Goal: Task Accomplishment & Management: Use online tool/utility

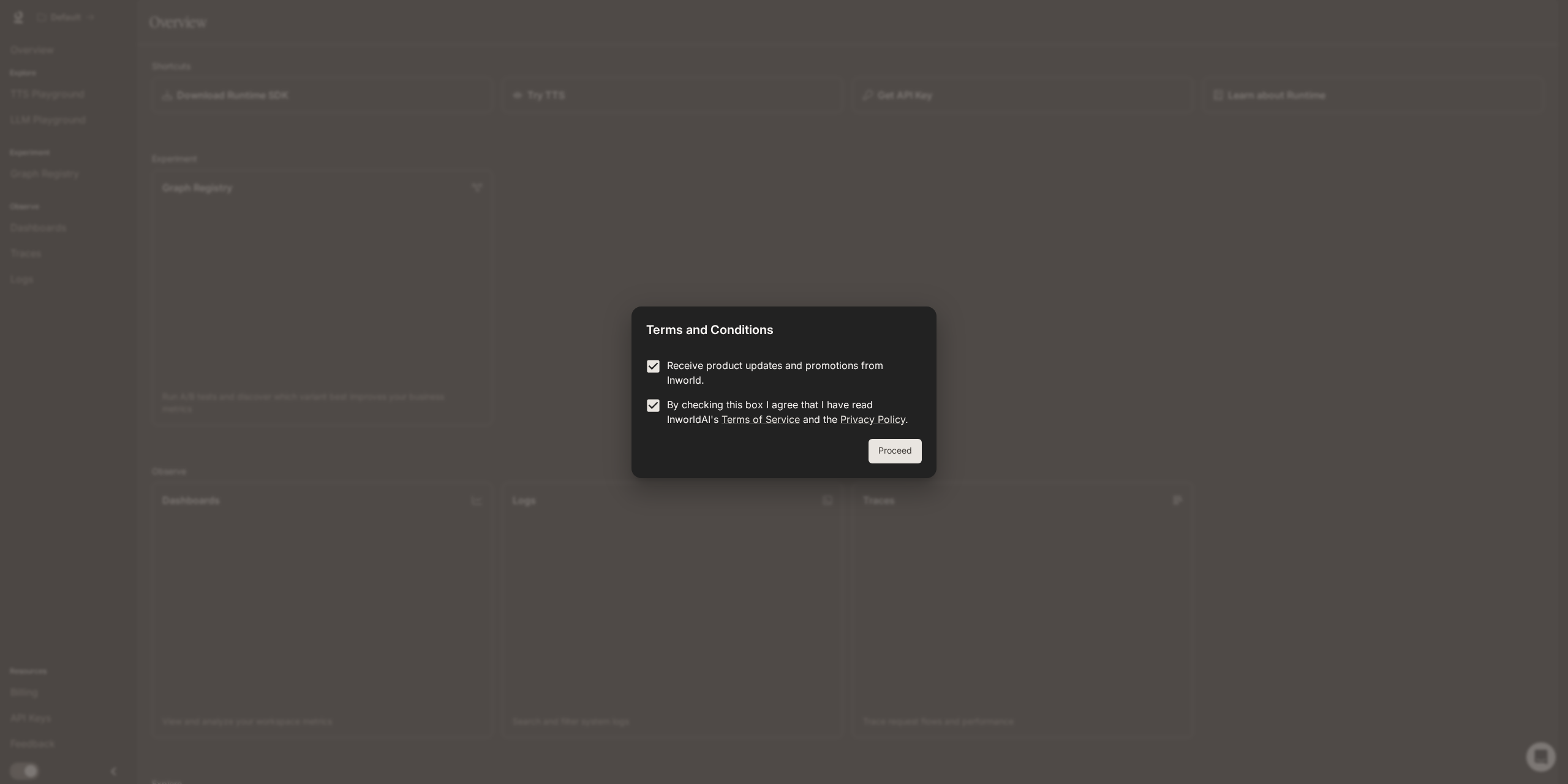
click at [887, 446] on button "Proceed" at bounding box center [895, 450] width 53 height 24
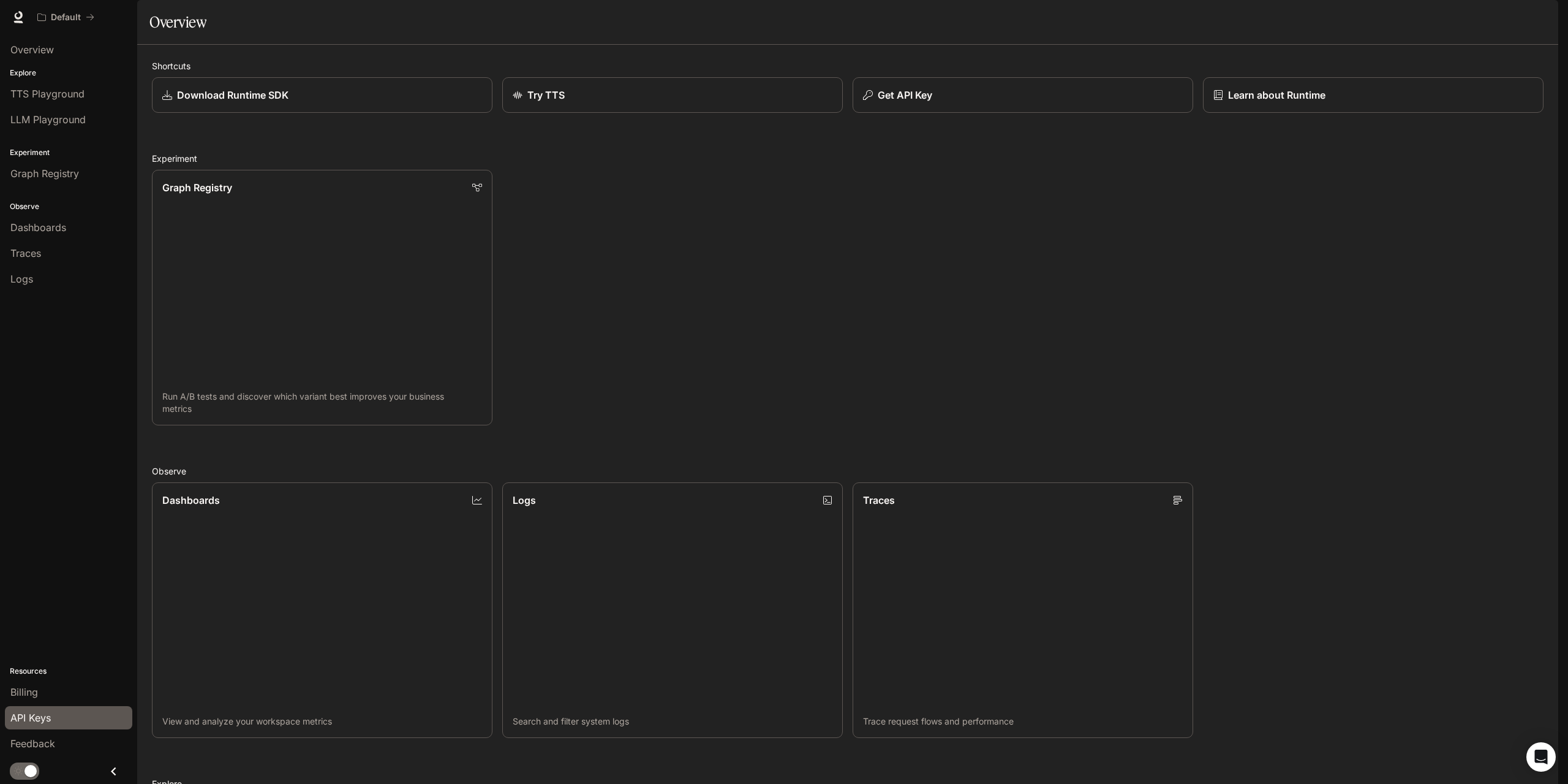
click at [35, 714] on span "API Keys" at bounding box center [30, 717] width 40 height 15
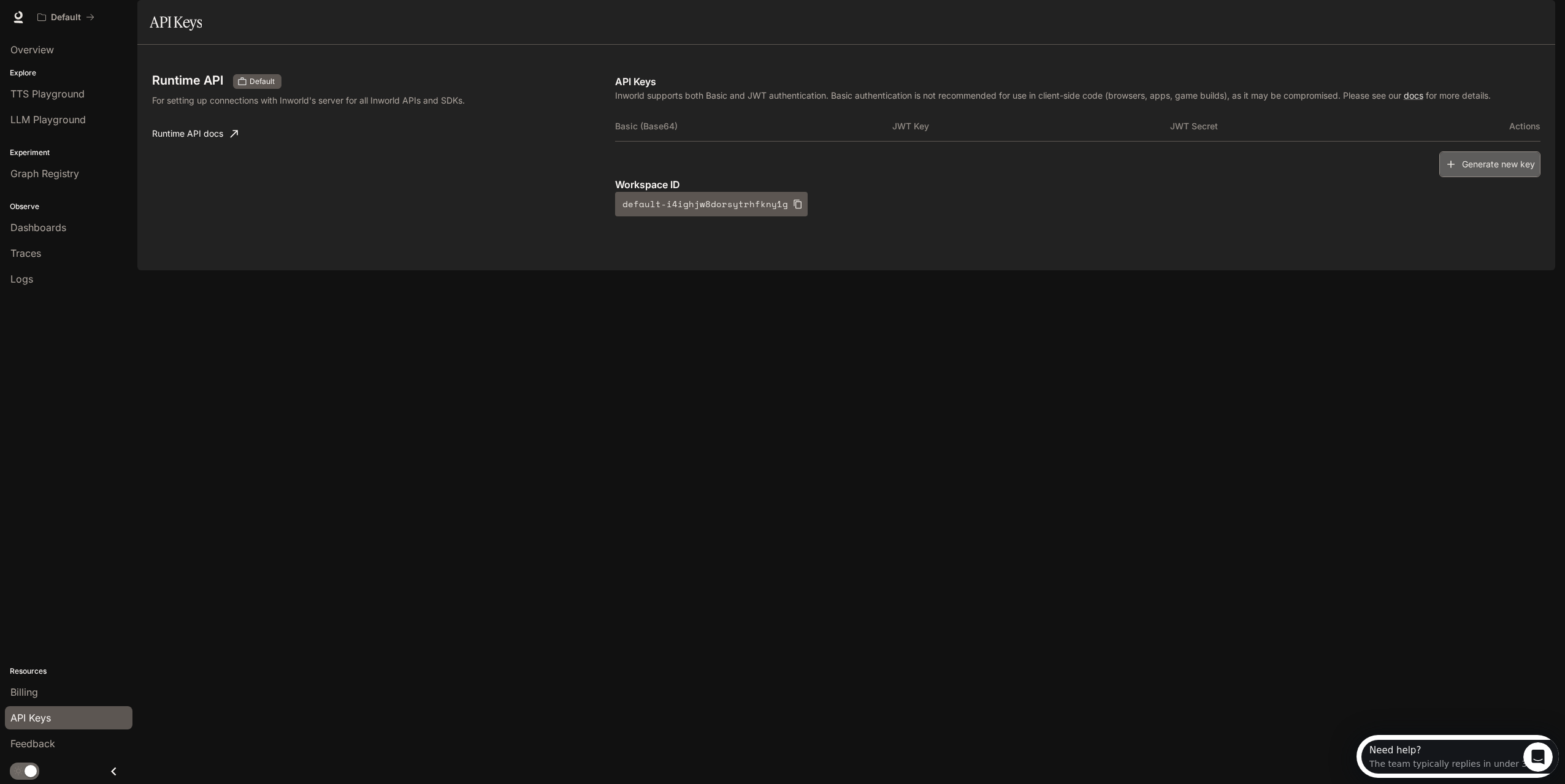
click at [1507, 178] on button "Generate new key" at bounding box center [1489, 164] width 101 height 26
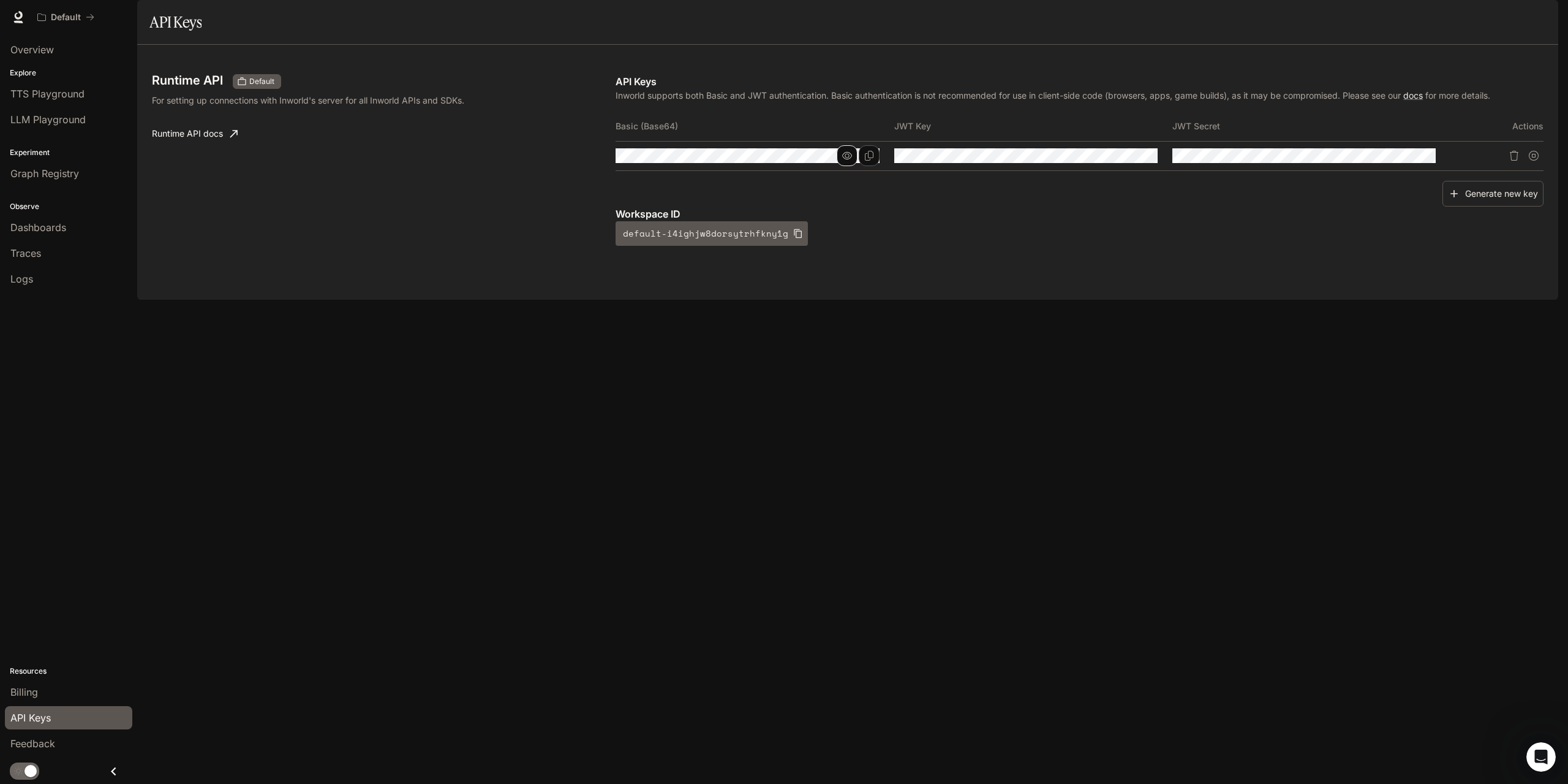
click at [853, 166] on button "button" at bounding box center [847, 156] width 20 height 20
click at [847, 161] on icon "button" at bounding box center [847, 156] width 9 height 9
click at [869, 161] on icon "Copy Basic (Base64)" at bounding box center [869, 156] width 9 height 9
click at [80, 693] on div "Billing" at bounding box center [68, 692] width 116 height 15
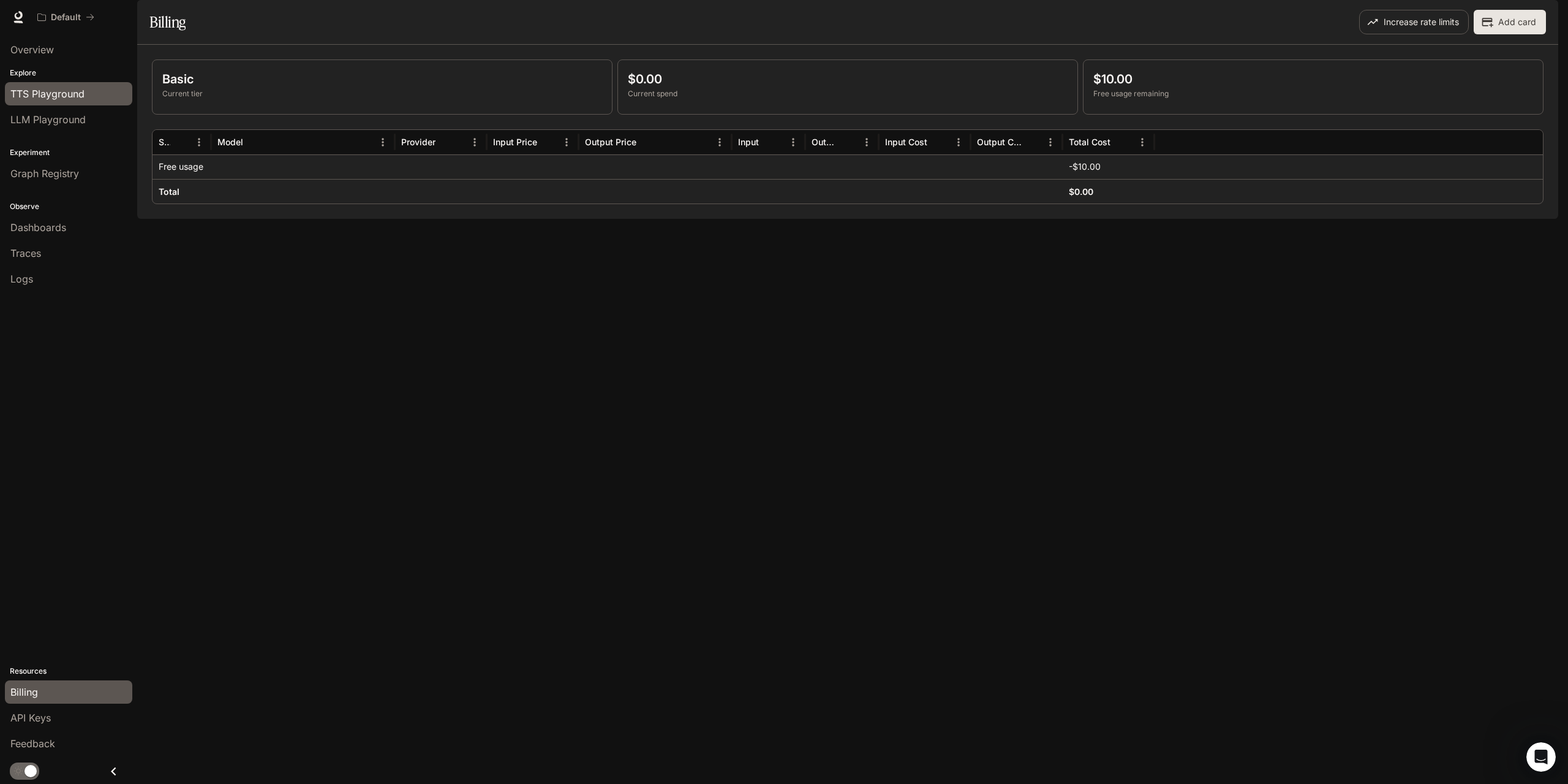
click at [79, 95] on span "TTS Playground" at bounding box center [47, 94] width 74 height 15
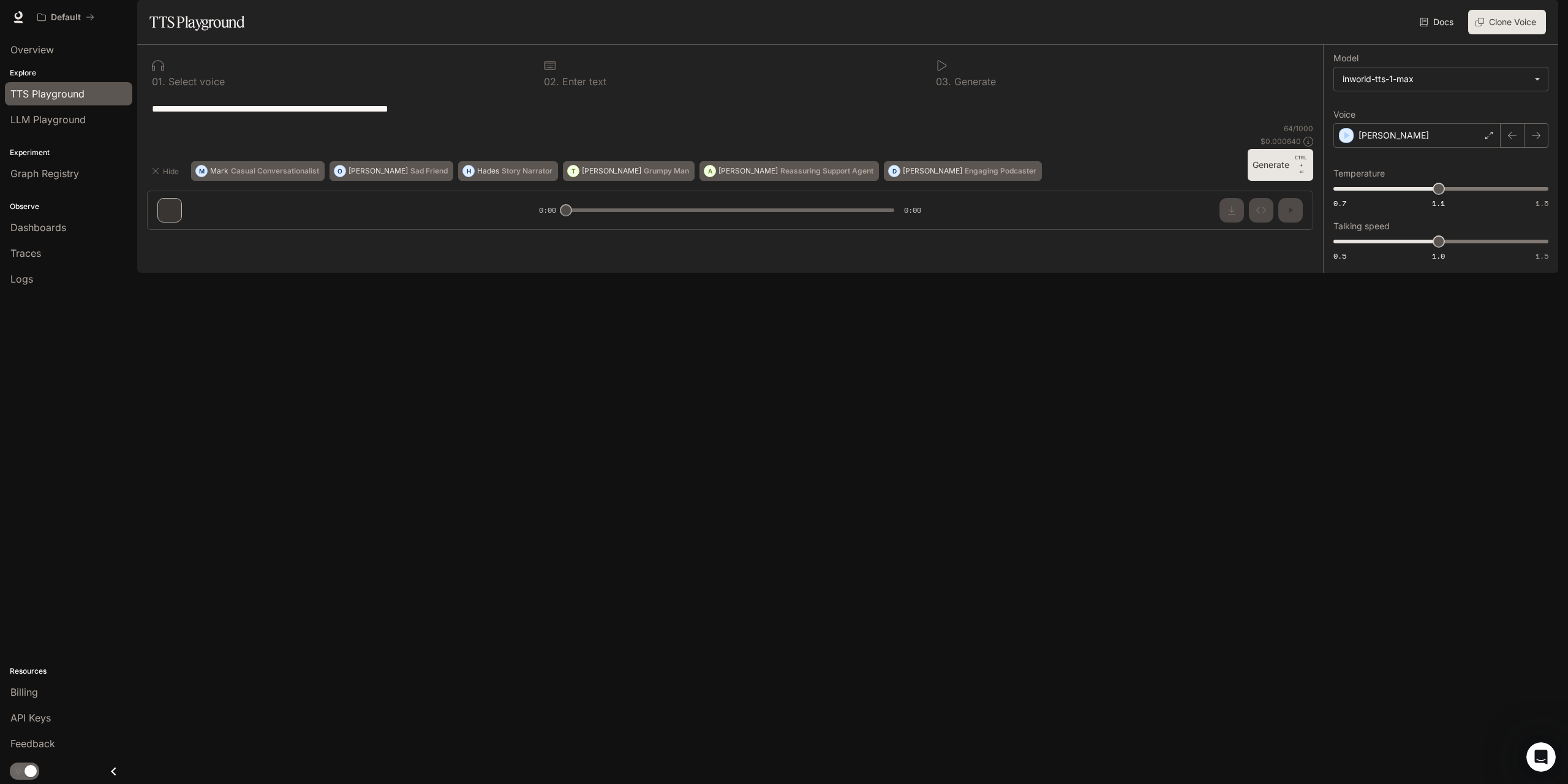
click at [1498, 24] on span "Documentation" at bounding box center [1484, 17] width 61 height 15
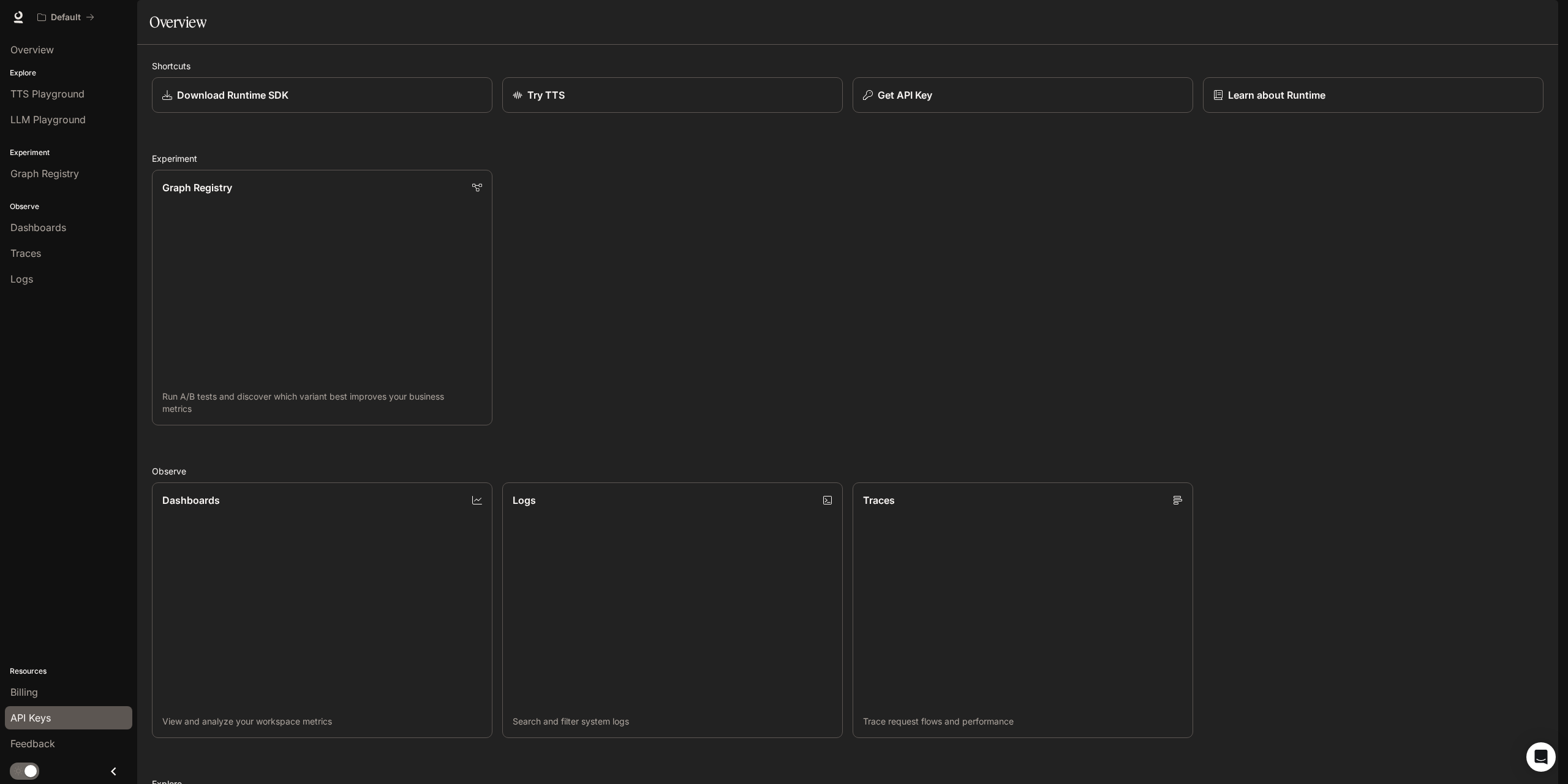
click at [41, 706] on link "API Keys" at bounding box center [68, 718] width 127 height 24
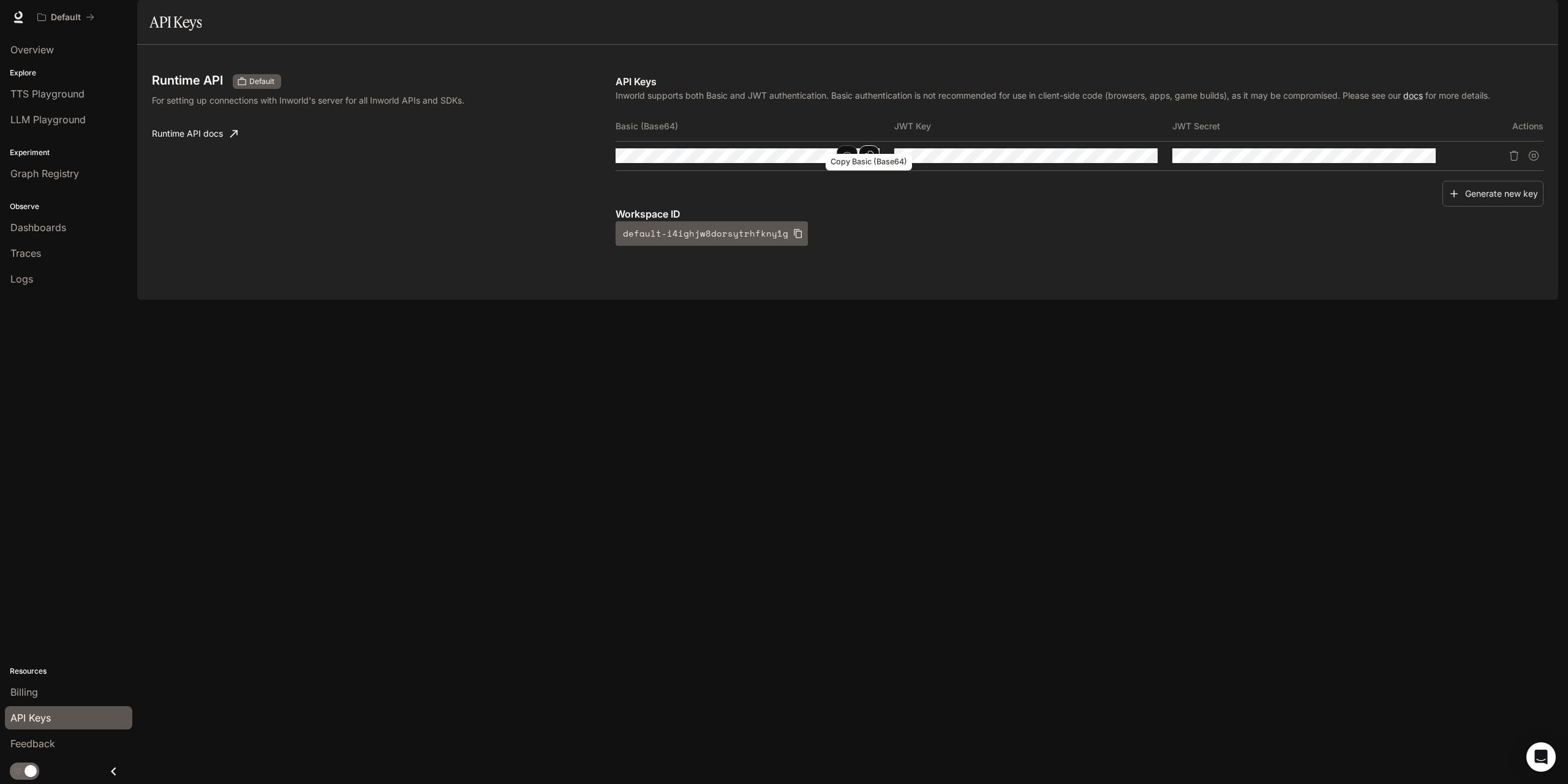
click at [865, 161] on icon "Copy Basic (Base64)" at bounding box center [869, 156] width 9 height 9
click at [794, 239] on icon "button" at bounding box center [798, 233] width 9 height 9
click at [843, 159] on icon "button" at bounding box center [847, 155] width 9 height 7
click at [0, 0] on icon "Copy Basic (Base64)" at bounding box center [0, 0] width 0 height 0
click at [838, 166] on button "button" at bounding box center [847, 156] width 20 height 20
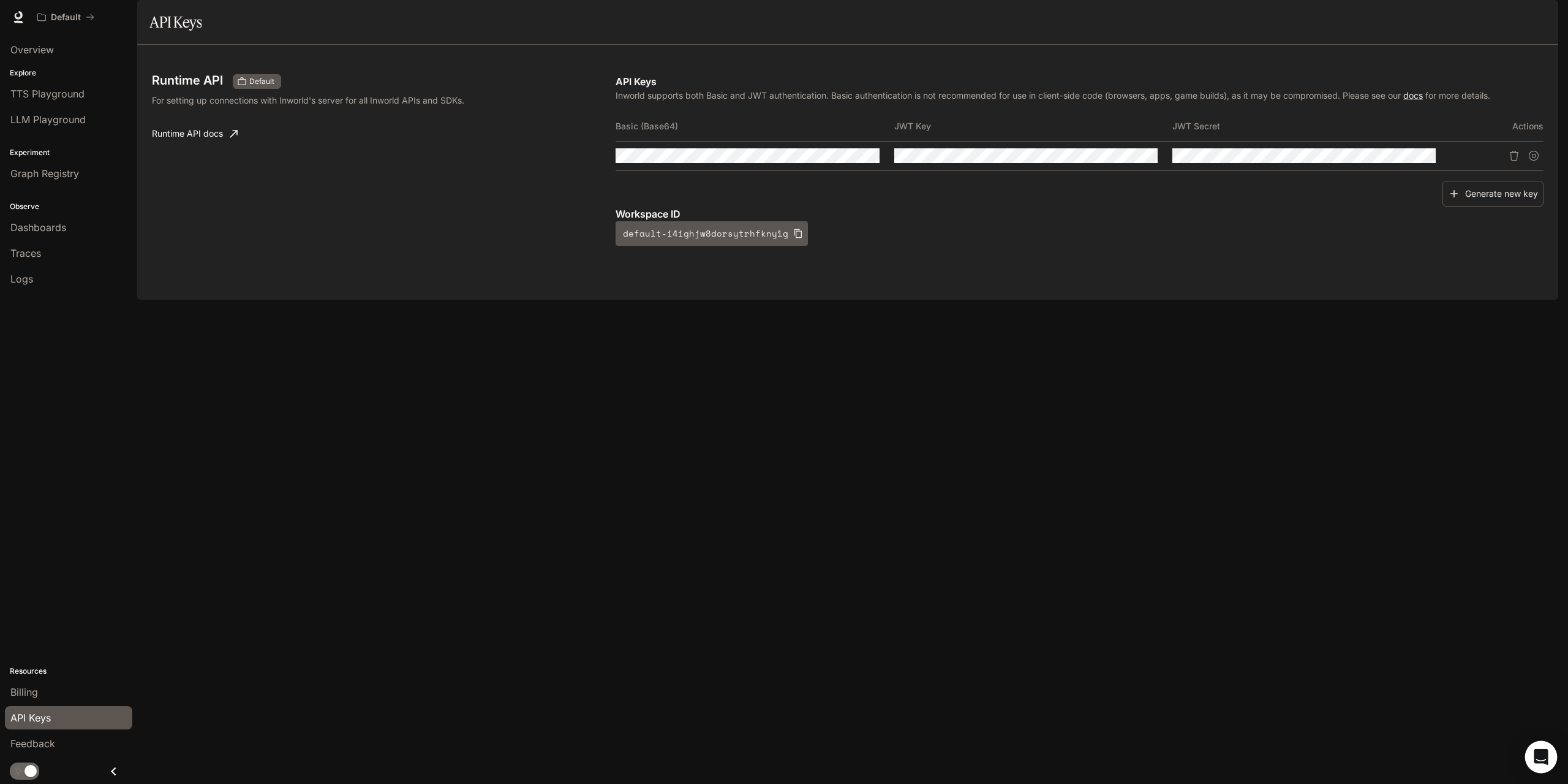
click at [1555, 759] on body "Skip to main content Default Runtime Runtime Documentation Documentation Portal…" at bounding box center [784, 392] width 1568 height 784
click at [1548, 757] on icon "Open Intercom Messenger" at bounding box center [1541, 756] width 16 height 16
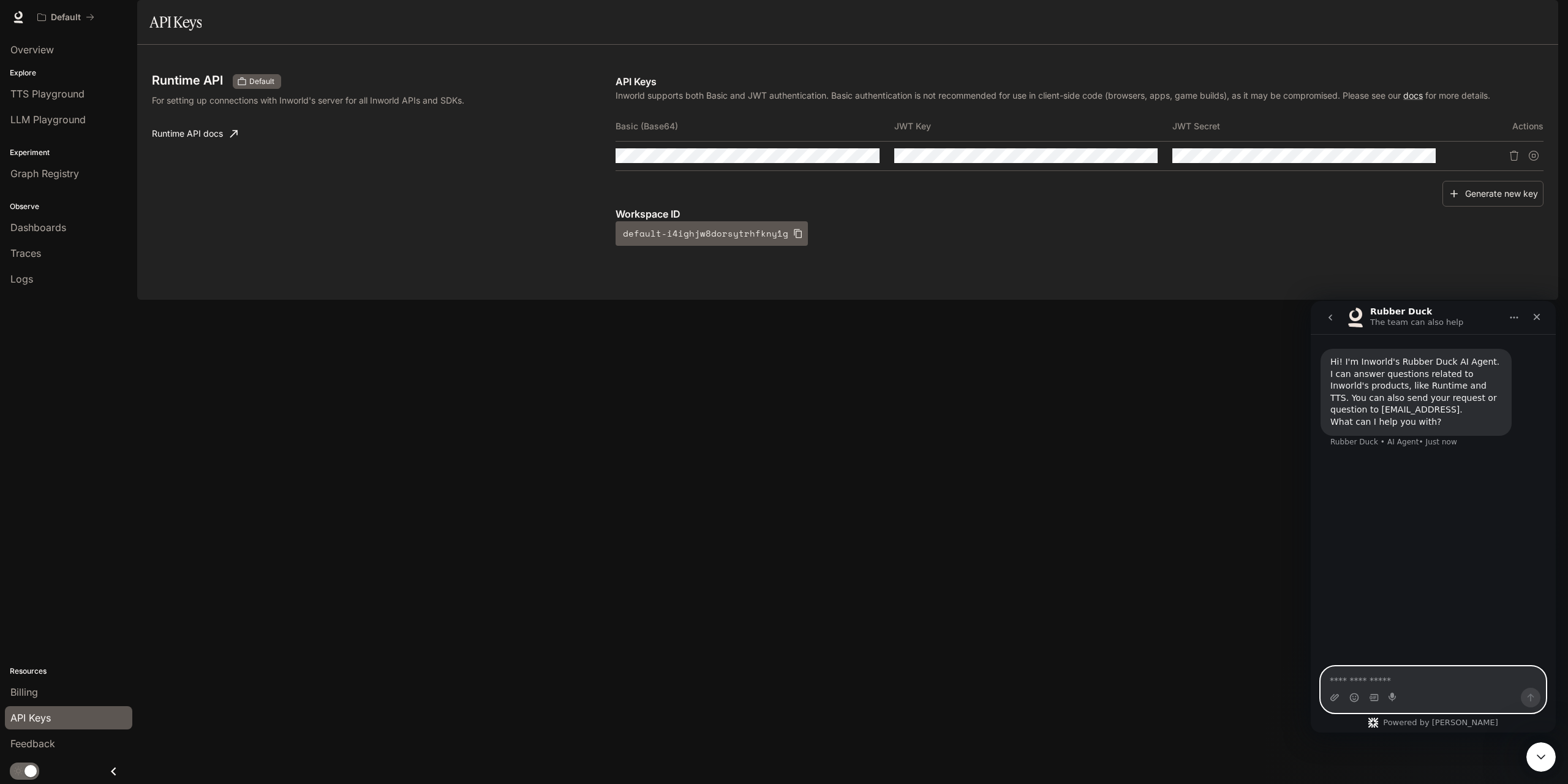
click at [1385, 686] on textarea "Ask a question…" at bounding box center [1433, 677] width 224 height 20
type textarea "**********"
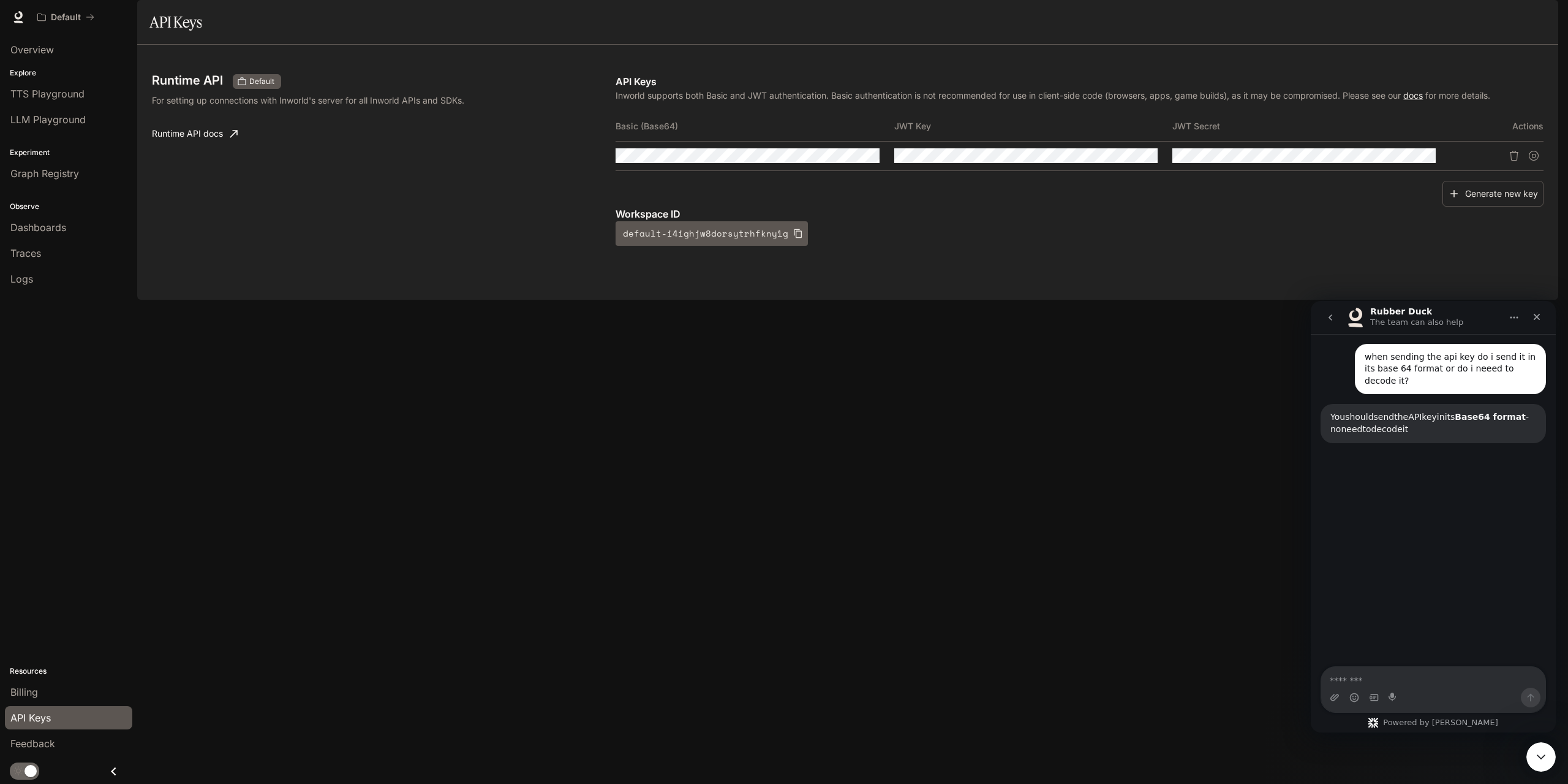
scroll to position [115, 0]
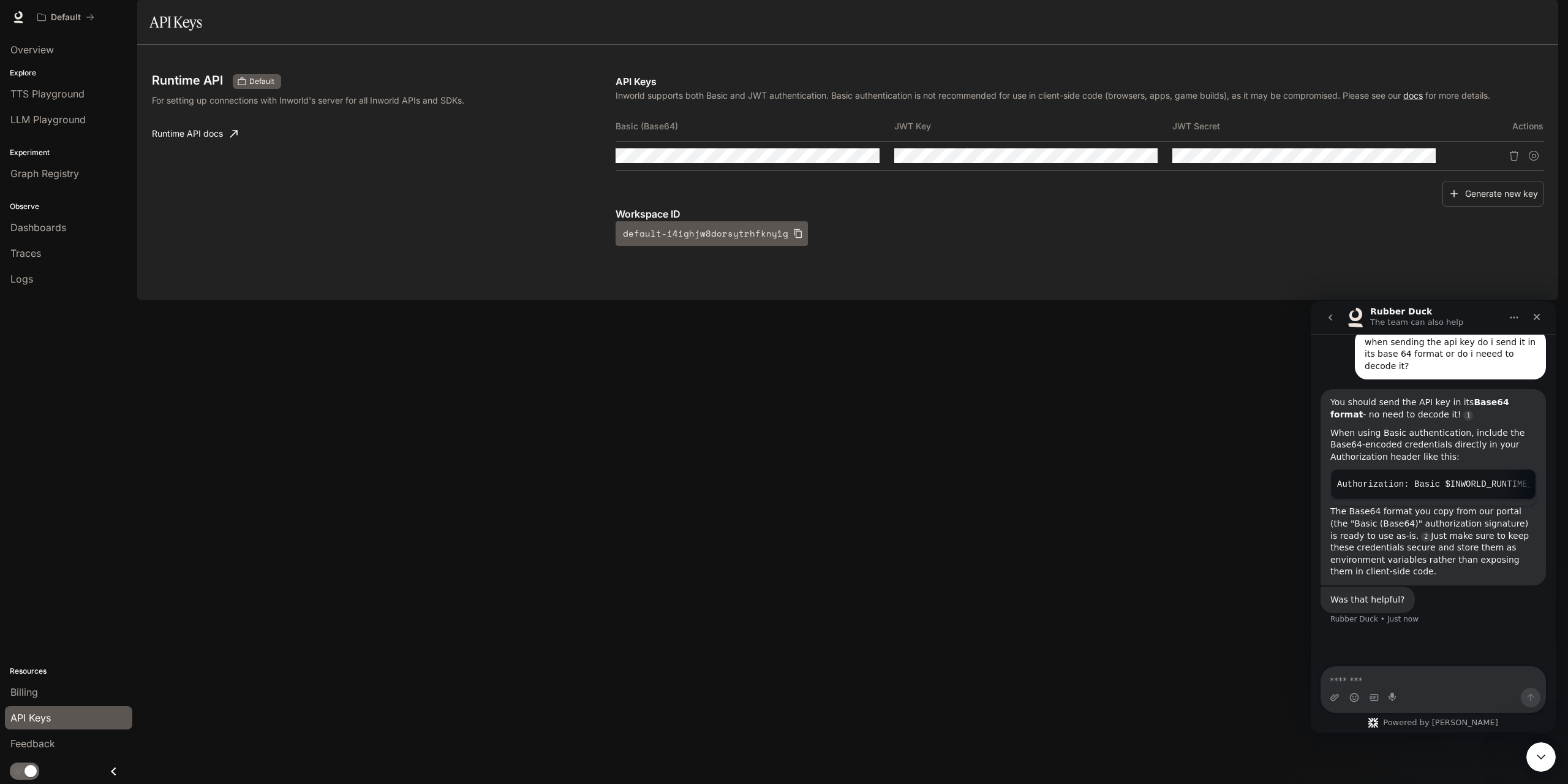
drag, startPoint x: 1398, startPoint y: 560, endPoint x: 1348, endPoint y: 560, distance: 50.0
click at [1348, 560] on div "The Base64 format you copy from our portal (the "Basic (Base64)" authorization …" at bounding box center [1433, 542] width 206 height 72
click at [1448, 442] on div "When using Basic authentication, include the Base64-encoded credentials directl…" at bounding box center [1433, 446] width 206 height 36
drag, startPoint x: 1329, startPoint y: 496, endPoint x: 1330, endPoint y: 393, distance: 103.0
click at [1330, 393] on div "You should send the API key in its Base64 format - no need to decode it! When u…" at bounding box center [1433, 486] width 226 height 196
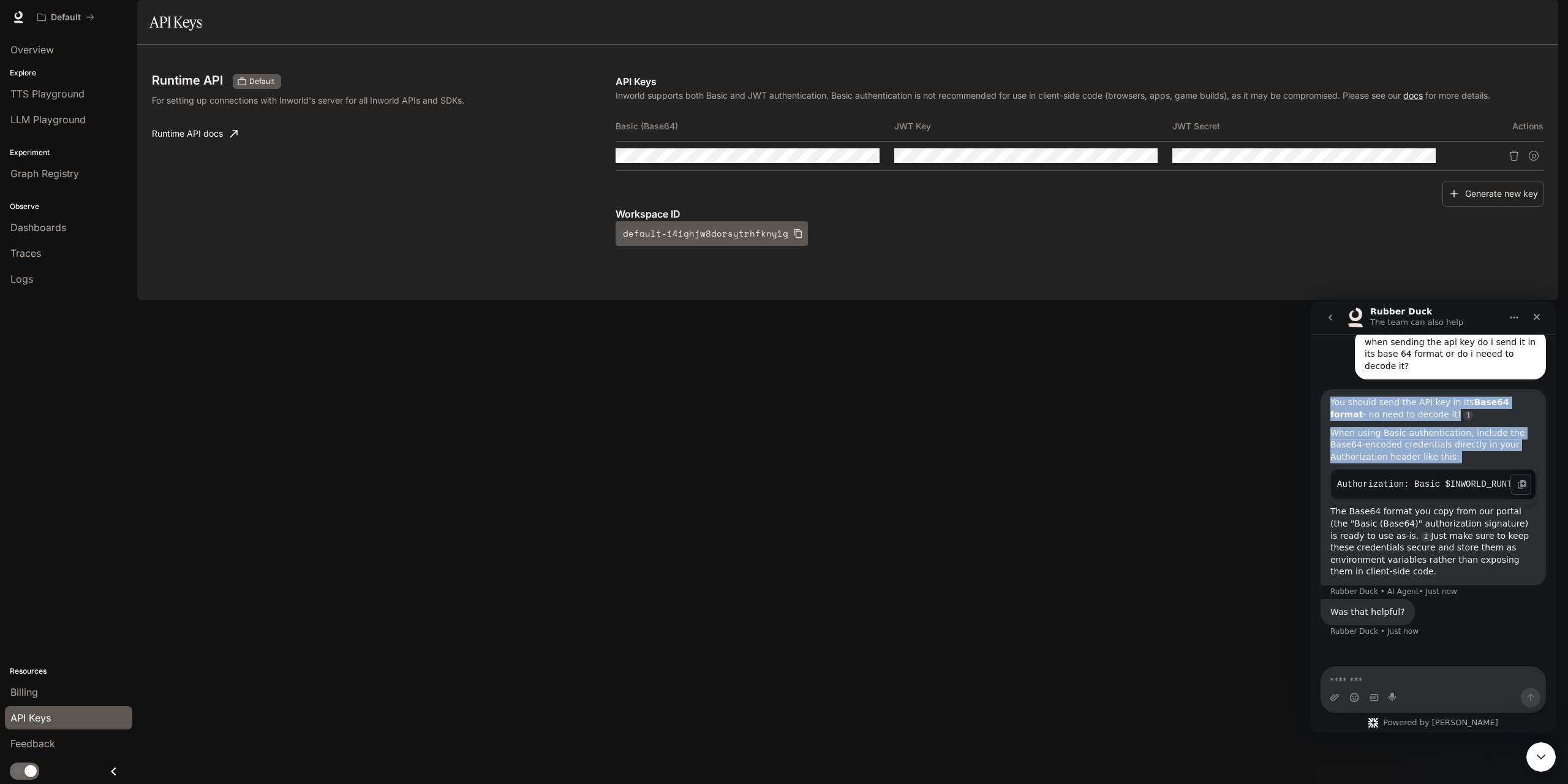
copy div "You should send the API key in its Base64 format - no need to decode it! When u…"
click at [1519, 479] on icon "Copy this code block to your clipboard." at bounding box center [1522, 484] width 9 height 9
